Goal: Transaction & Acquisition: Download file/media

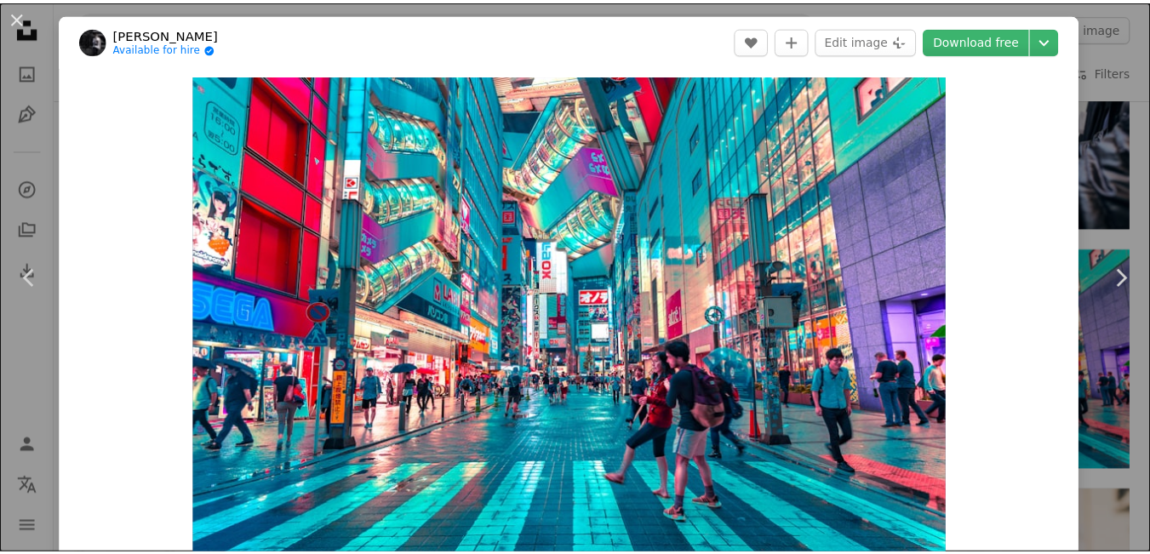
scroll to position [173, 0]
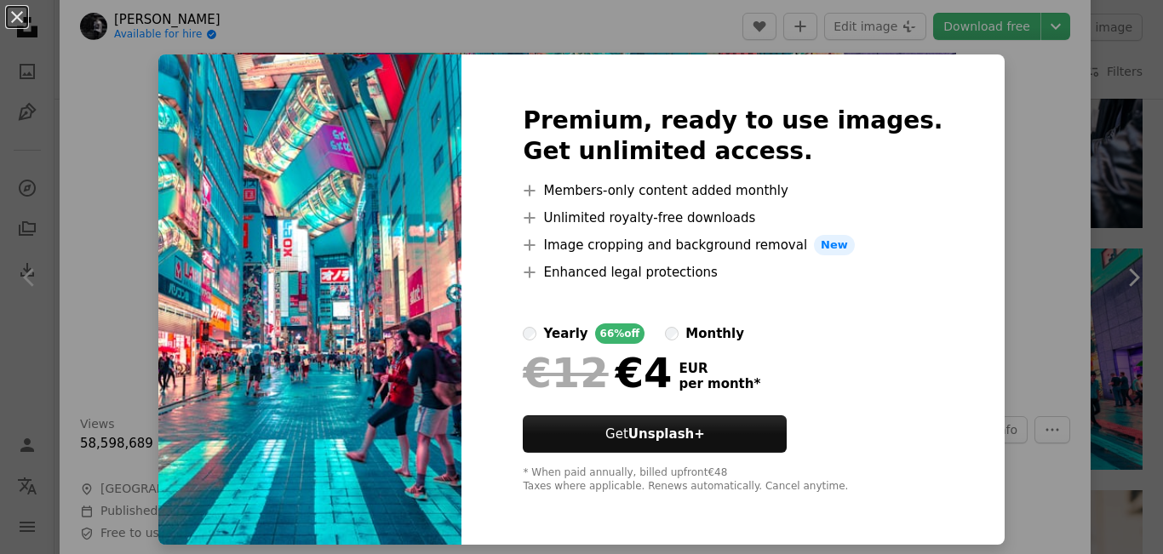
click at [356, 239] on img at bounding box center [309, 299] width 303 height 490
click at [17, 20] on button "An X shape" at bounding box center [17, 17] width 20 height 20
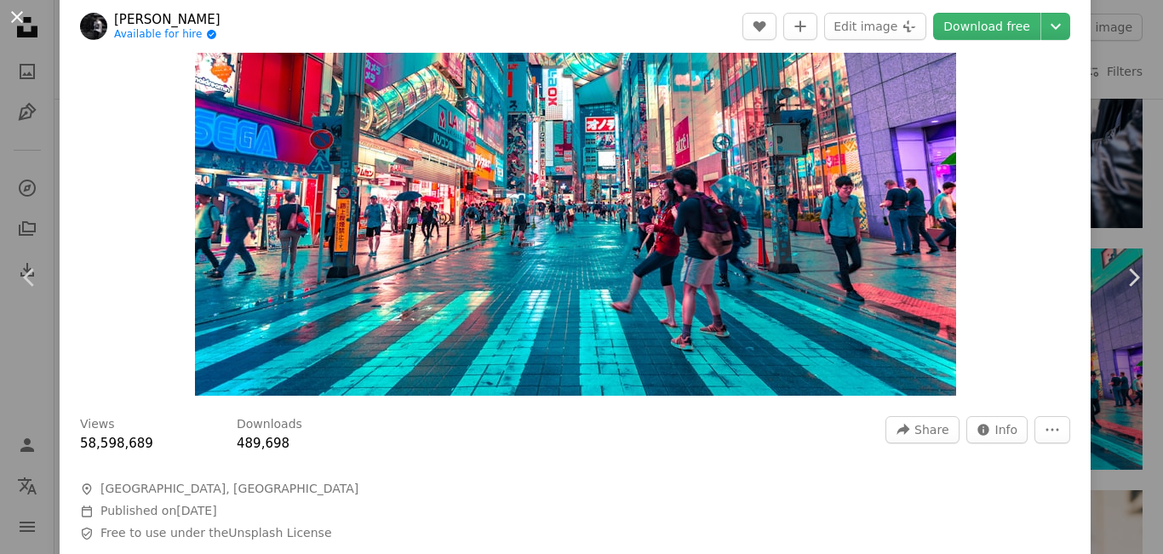
click at [17, 20] on button "An X shape" at bounding box center [17, 17] width 20 height 20
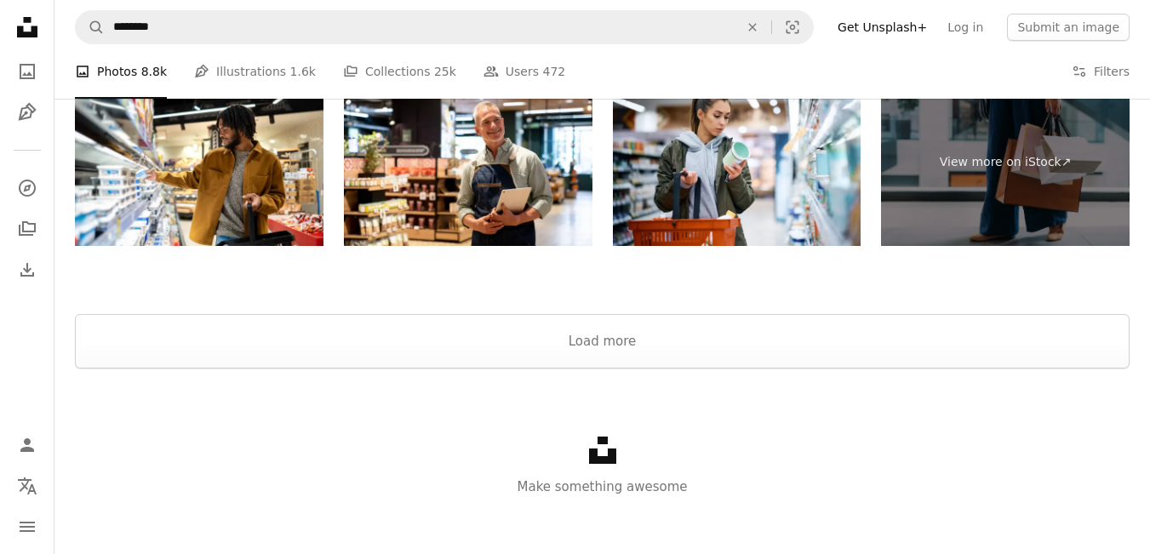
scroll to position [2903, 0]
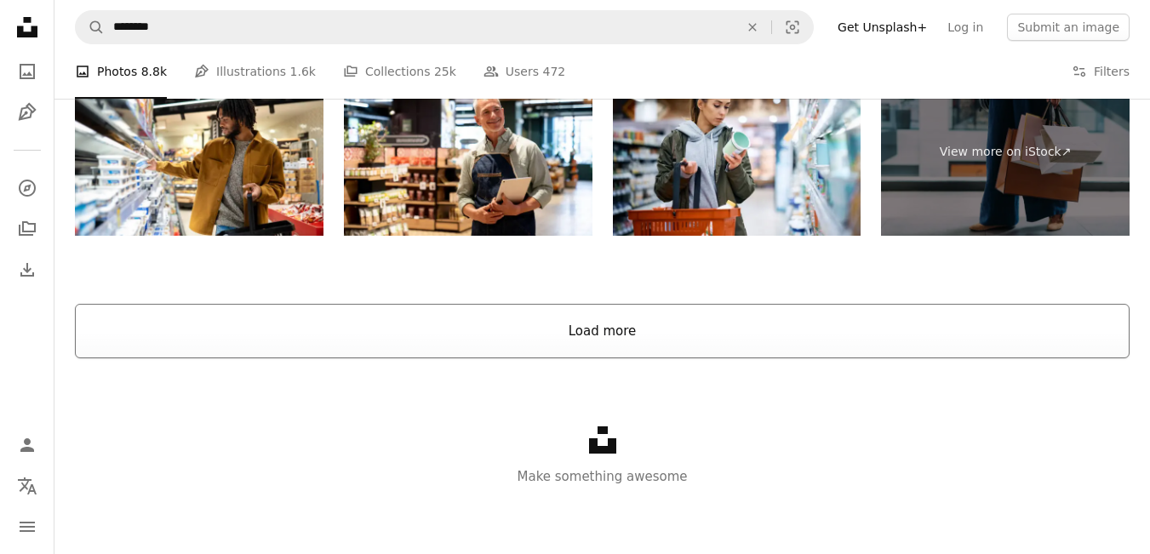
click at [603, 336] on button "Load more" at bounding box center [602, 331] width 1055 height 54
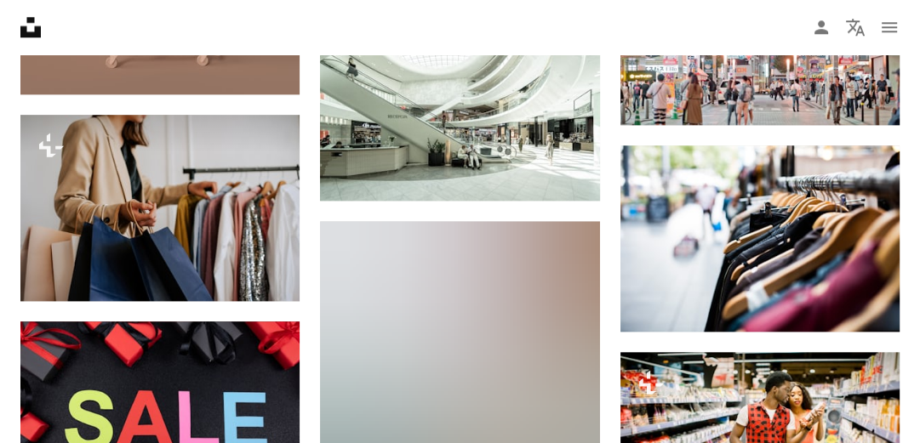
scroll to position [10409, 0]
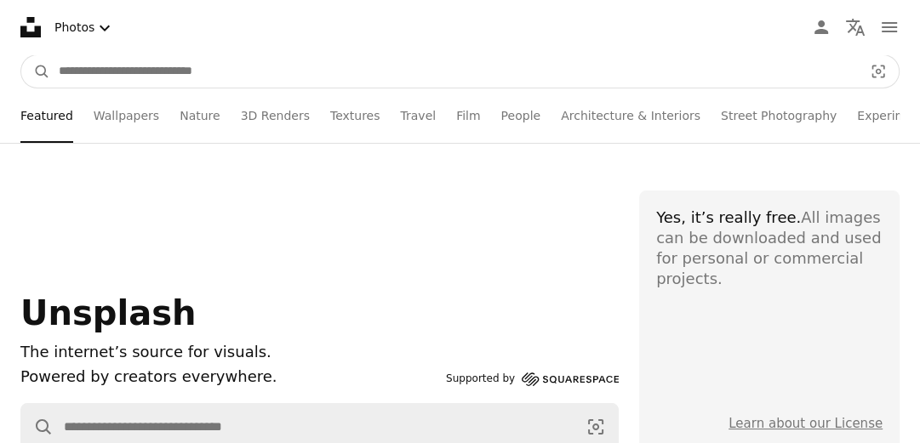
click at [97, 66] on input "Find visuals sitewide" at bounding box center [454, 71] width 808 height 32
type input "**********"
click at [21, 55] on button "A magnifying glass" at bounding box center [35, 71] width 29 height 32
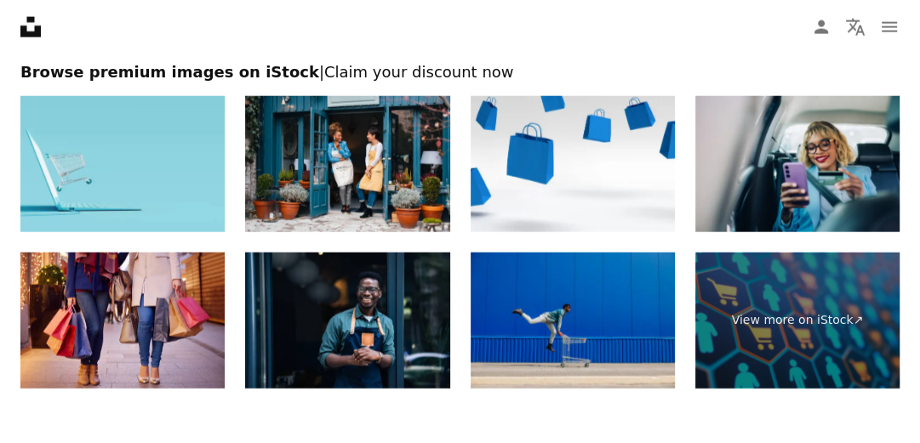
scroll to position [2807, 0]
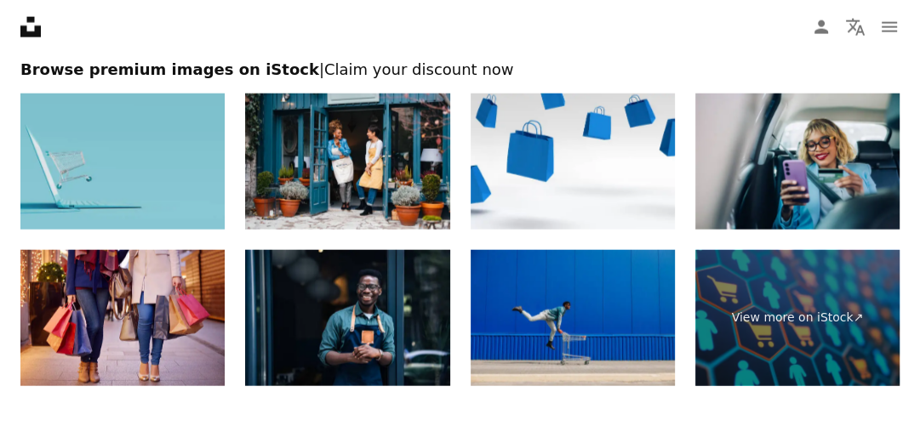
click at [93, 148] on img at bounding box center [122, 162] width 204 height 136
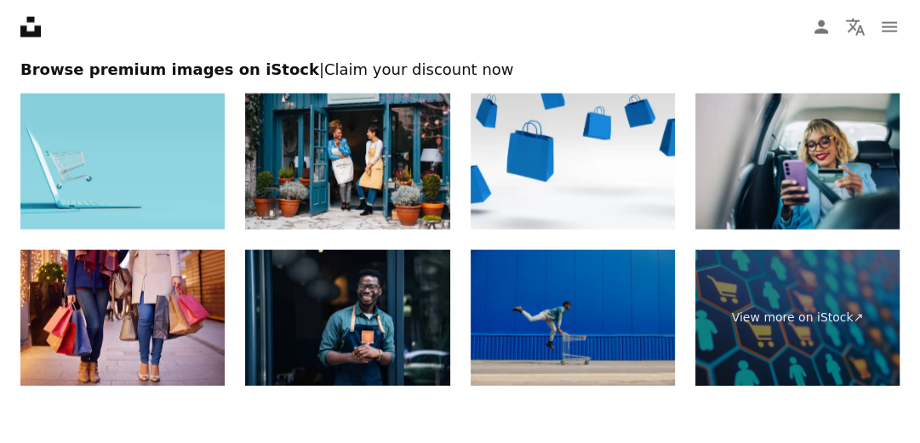
click at [564, 297] on img at bounding box center [573, 318] width 204 height 136
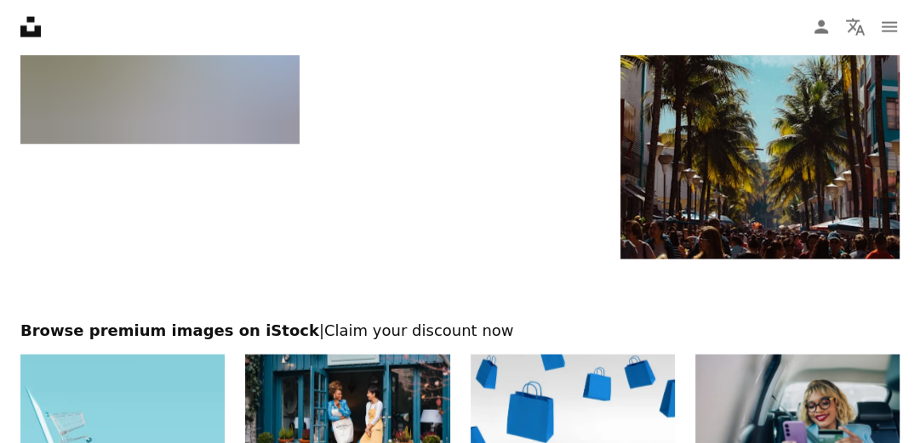
scroll to position [2545, 0]
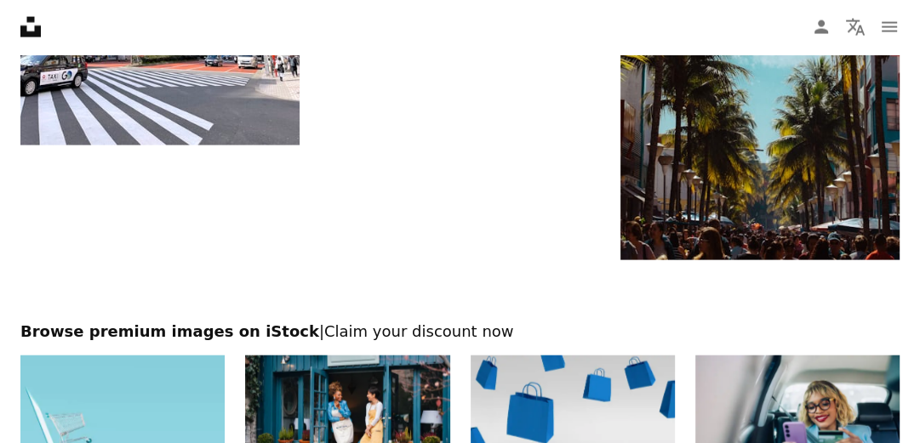
click at [546, 368] on img at bounding box center [573, 424] width 204 height 136
